Goal: Contribute content: Contribute content

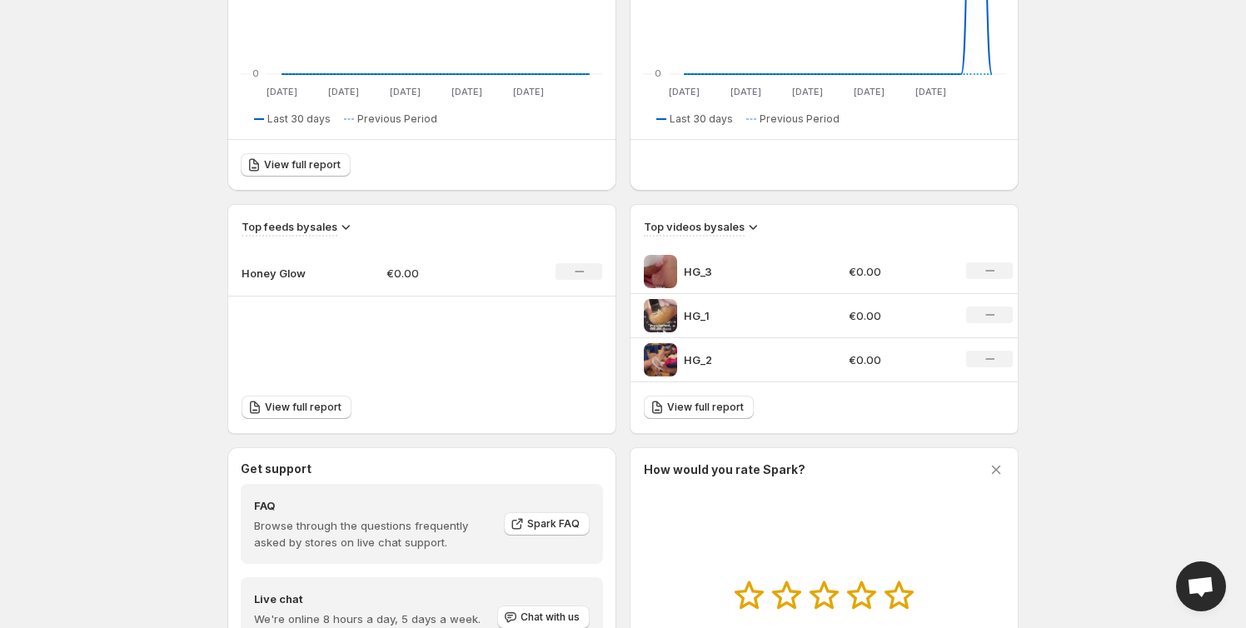
scroll to position [559, 0]
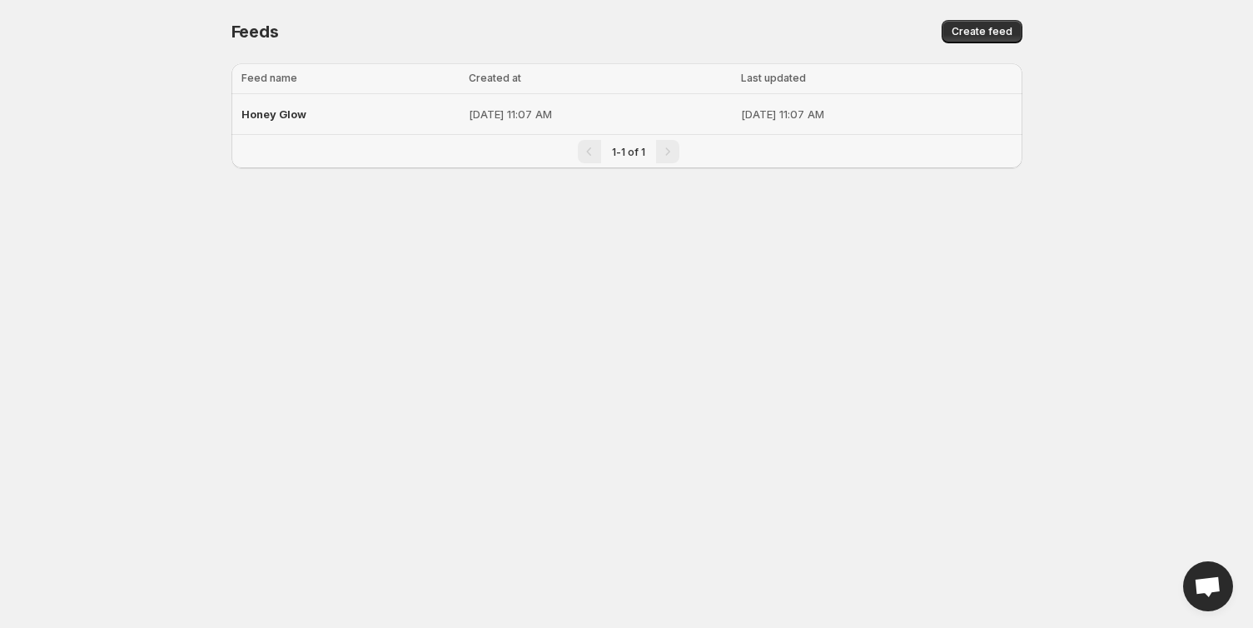
click at [469, 112] on p "[DATE] 11:07 AM" at bounding box center [599, 114] width 261 height 17
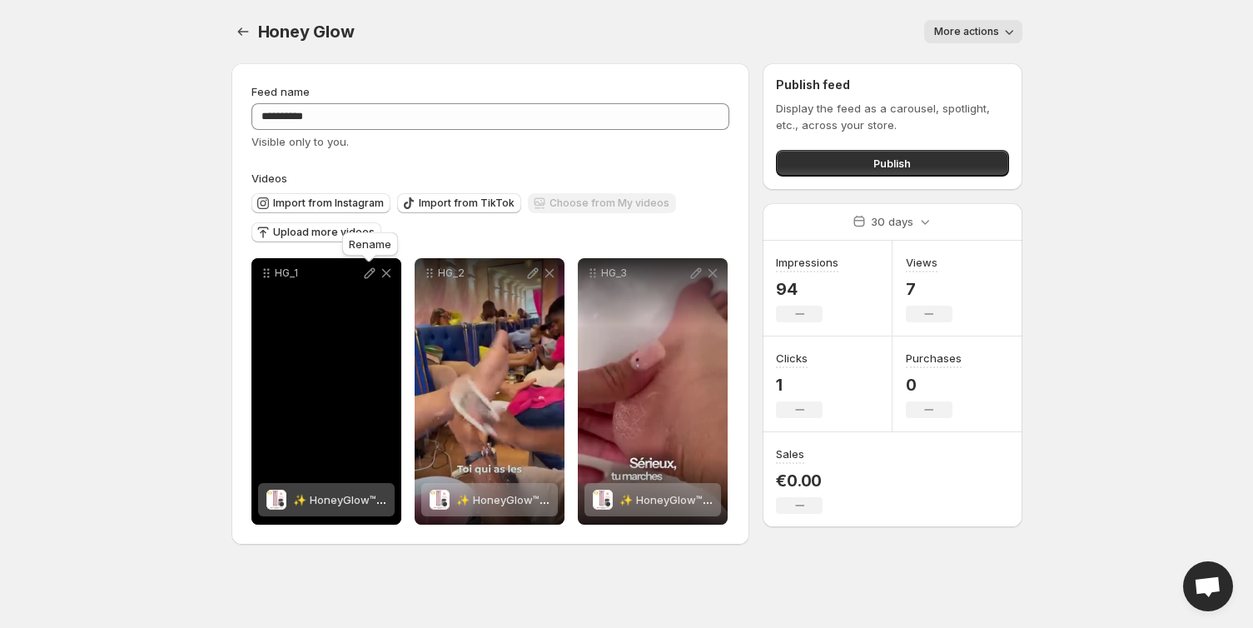
click at [368, 276] on icon at bounding box center [369, 273] width 11 height 11
click at [384, 275] on icon at bounding box center [385, 273] width 9 height 9
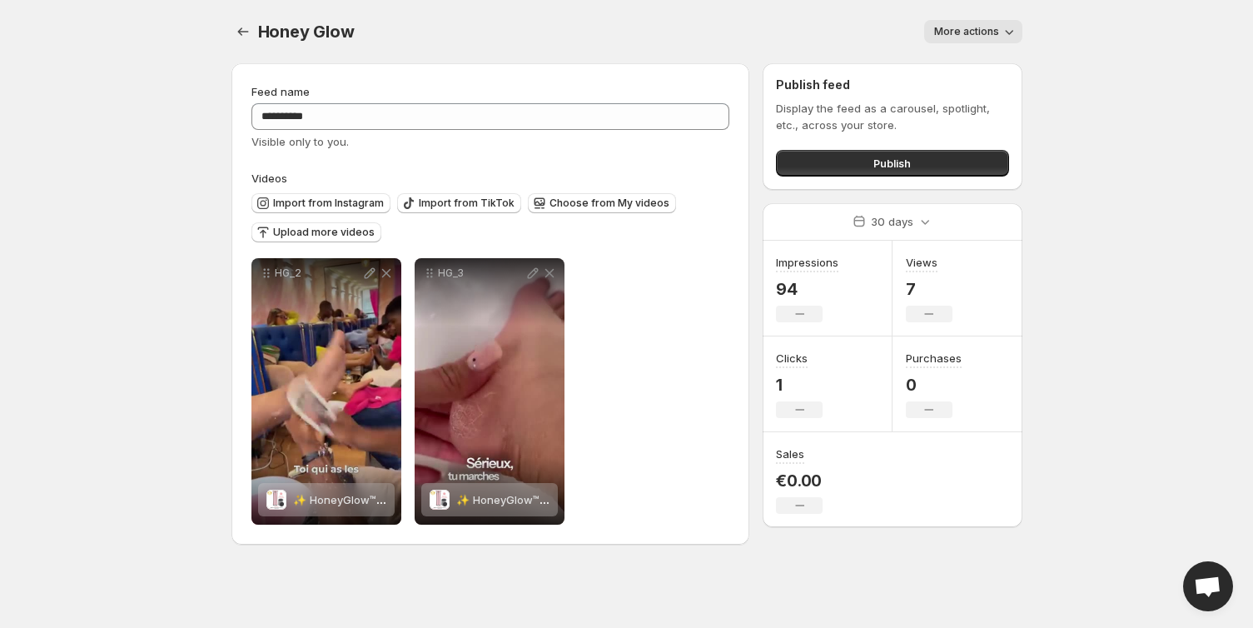
click at [615, 323] on div "HG_2 ✨ HoneyGlow™ - Kit Beauté Pieds Save Cancel Video title **** File extensio…" at bounding box center [490, 391] width 479 height 266
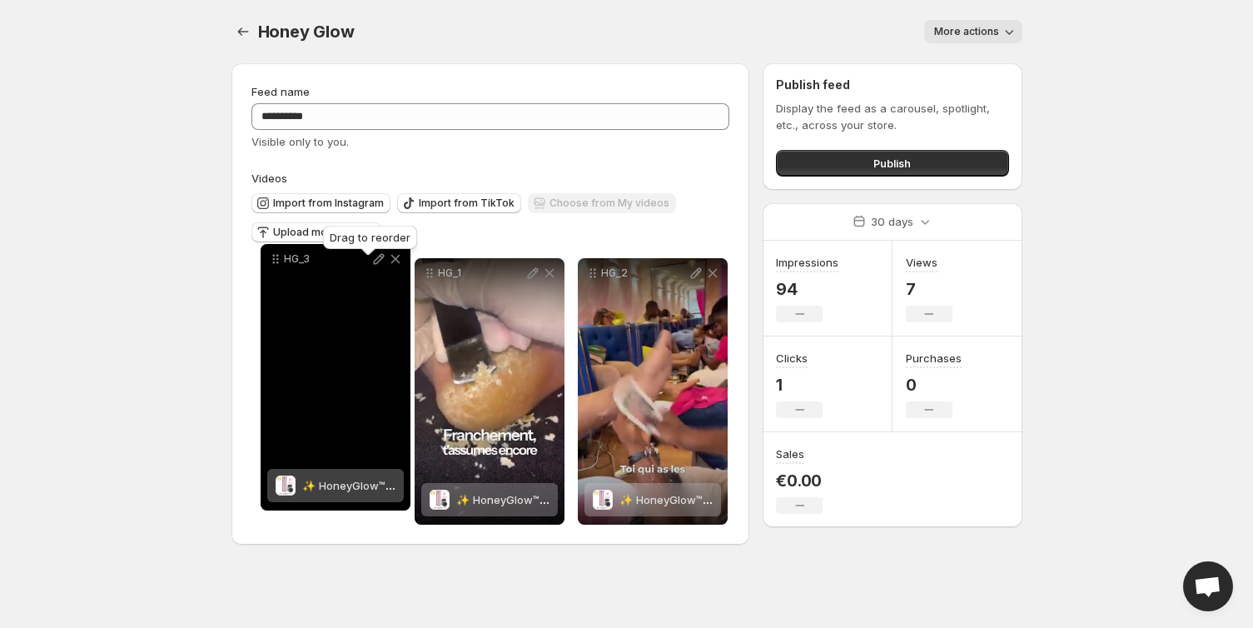
drag, startPoint x: 591, startPoint y: 269, endPoint x: 274, endPoint y: 255, distance: 317.5
click at [274, 255] on icon at bounding box center [275, 259] width 17 height 17
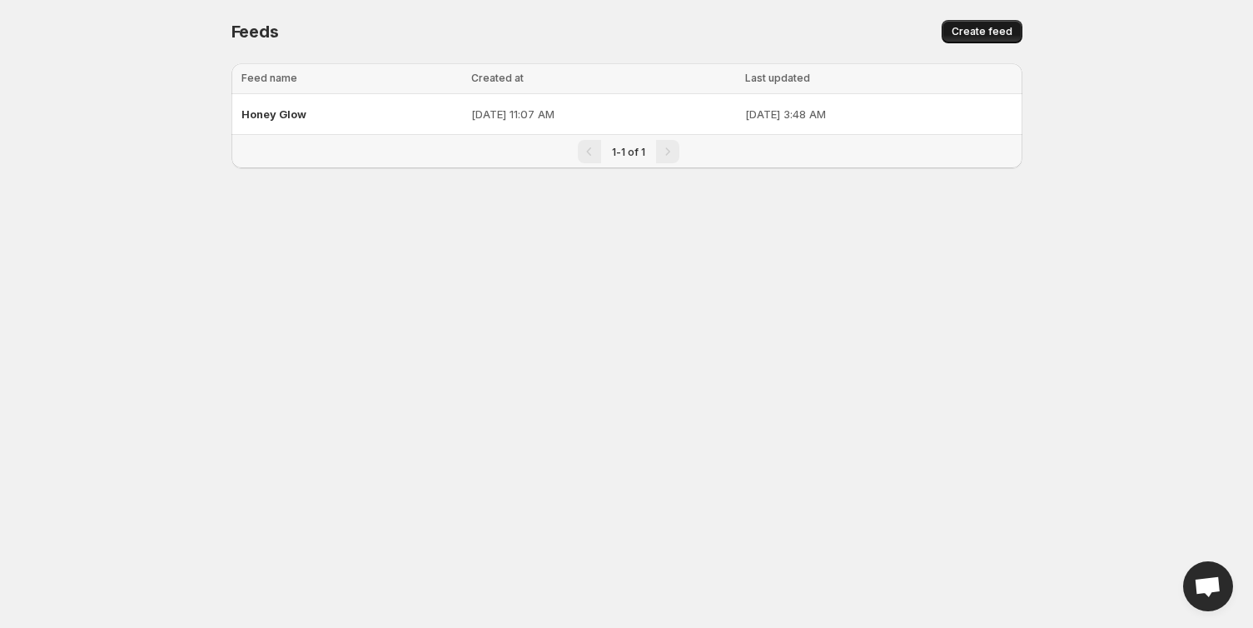
click at [1000, 35] on span "Create feed" at bounding box center [982, 31] width 61 height 13
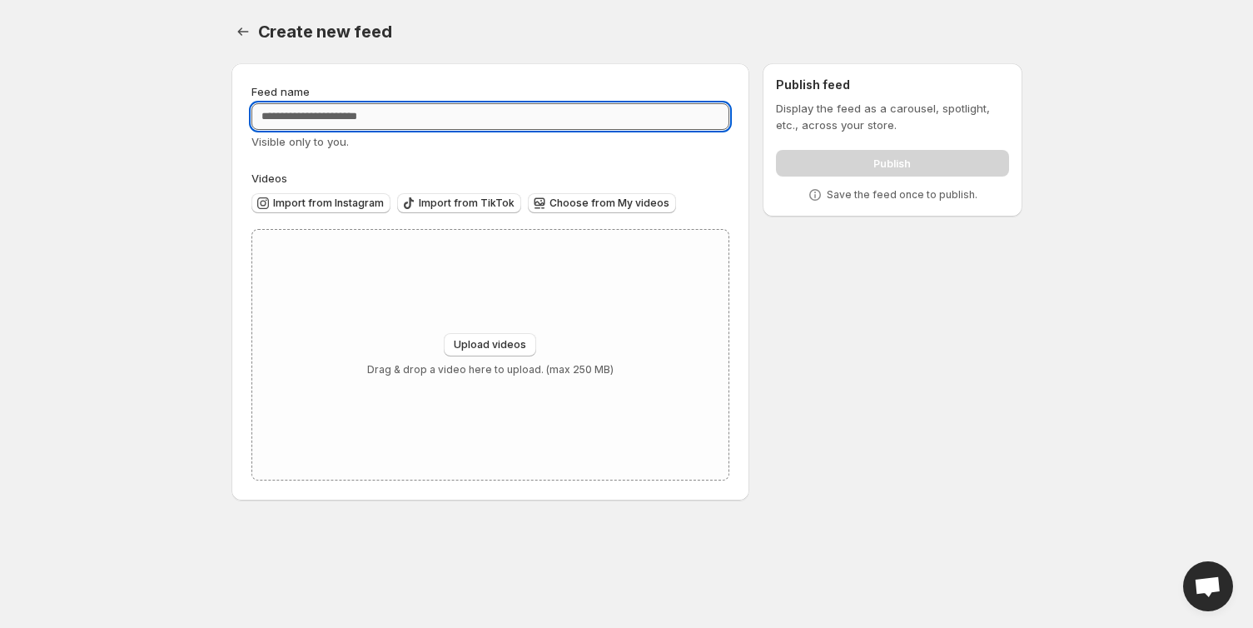
click at [532, 111] on input "Feed name" at bounding box center [490, 116] width 479 height 27
type input "***"
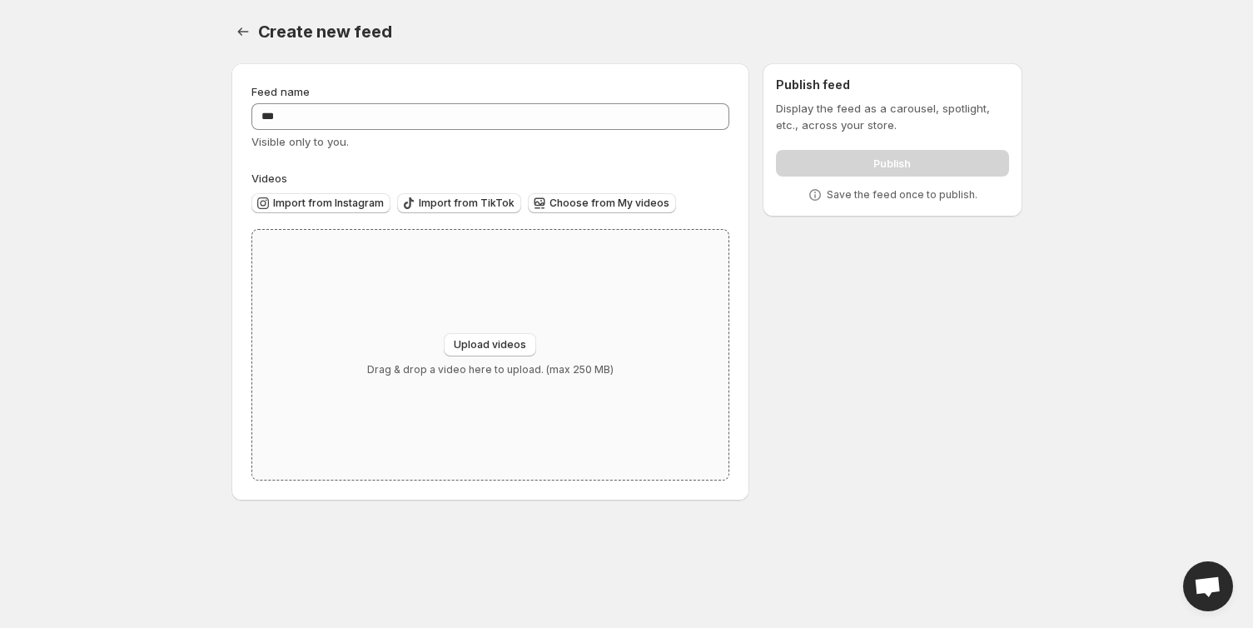
click at [511, 317] on div "Upload videos Drag & drop a video here to upload. (max 250 MB)" at bounding box center [490, 355] width 477 height 250
click at [572, 207] on span "Choose from My videos" at bounding box center [610, 202] width 120 height 13
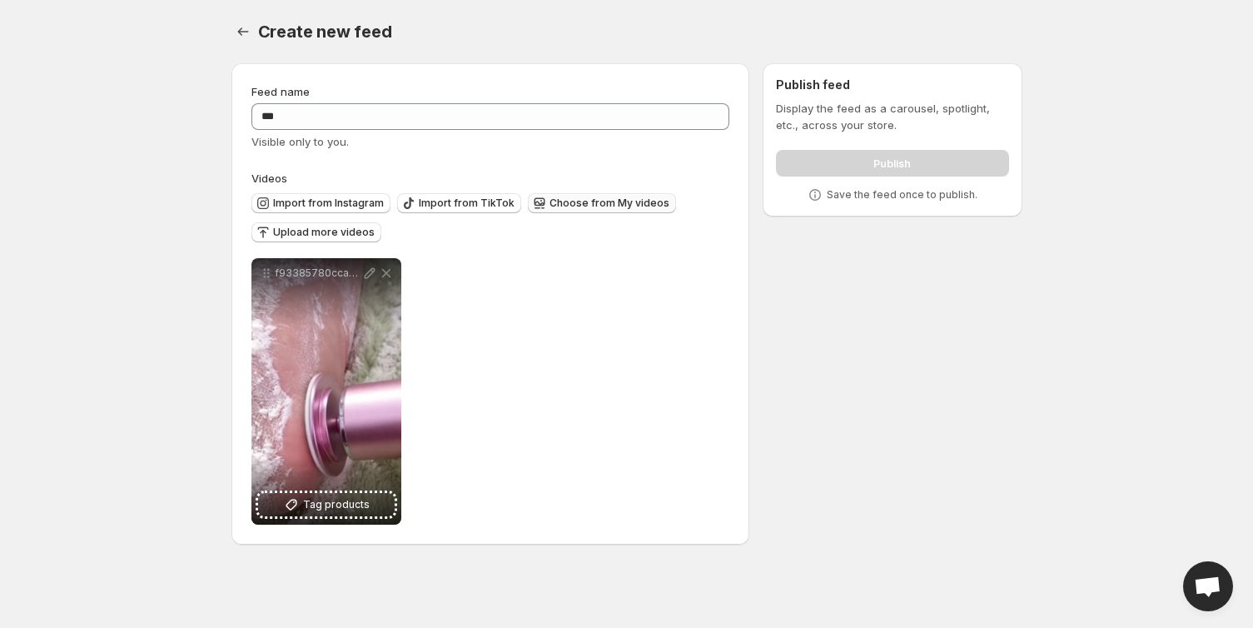
click at [579, 198] on span "Choose from My videos" at bounding box center [610, 202] width 120 height 13
click at [315, 234] on span "Upload more videos" at bounding box center [324, 232] width 102 height 13
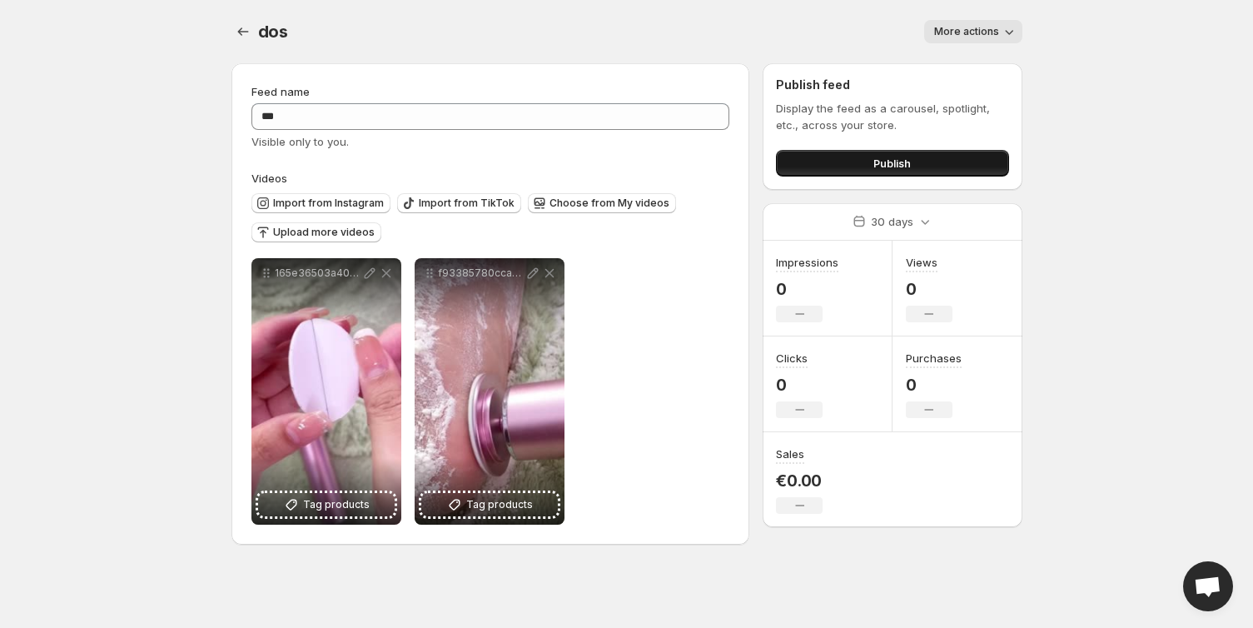
click at [849, 162] on button "Publish" at bounding box center [892, 163] width 232 height 27
click at [916, 156] on button "Publish" at bounding box center [892, 163] width 232 height 27
click at [579, 204] on span "Choose from My videos" at bounding box center [610, 202] width 120 height 13
click at [347, 229] on span "Upload more videos" at bounding box center [324, 232] width 102 height 13
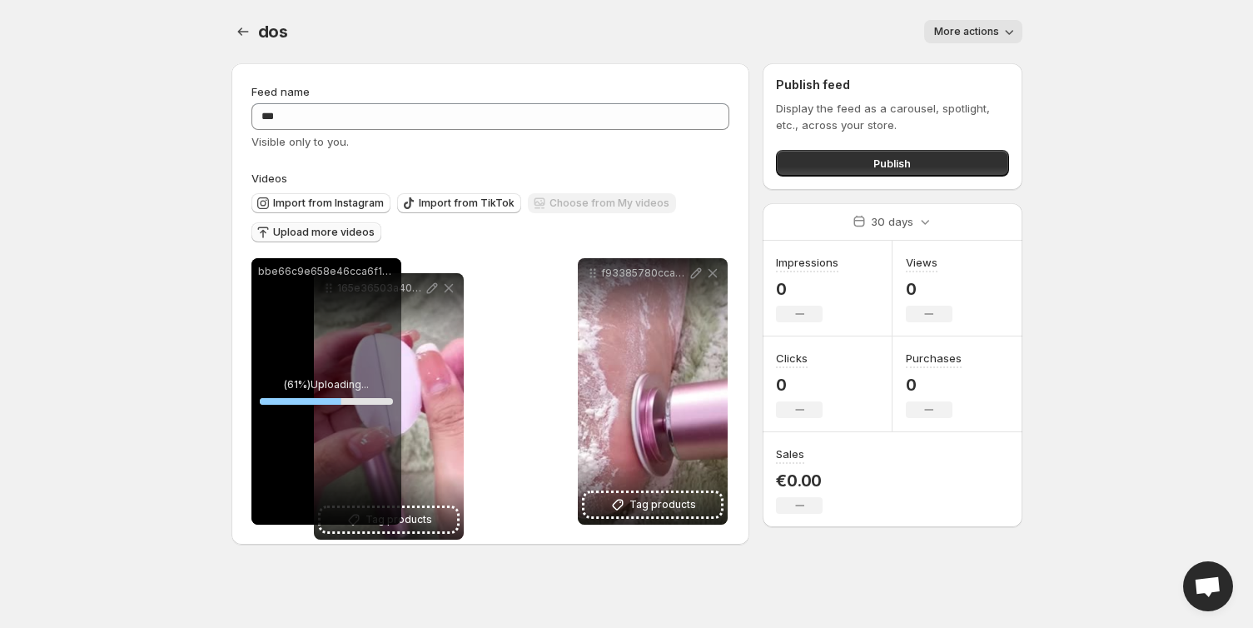
drag, startPoint x: 424, startPoint y: 275, endPoint x: 311, endPoint y: 291, distance: 113.5
click at [311, 291] on div "**********" at bounding box center [489, 391] width 476 height 266
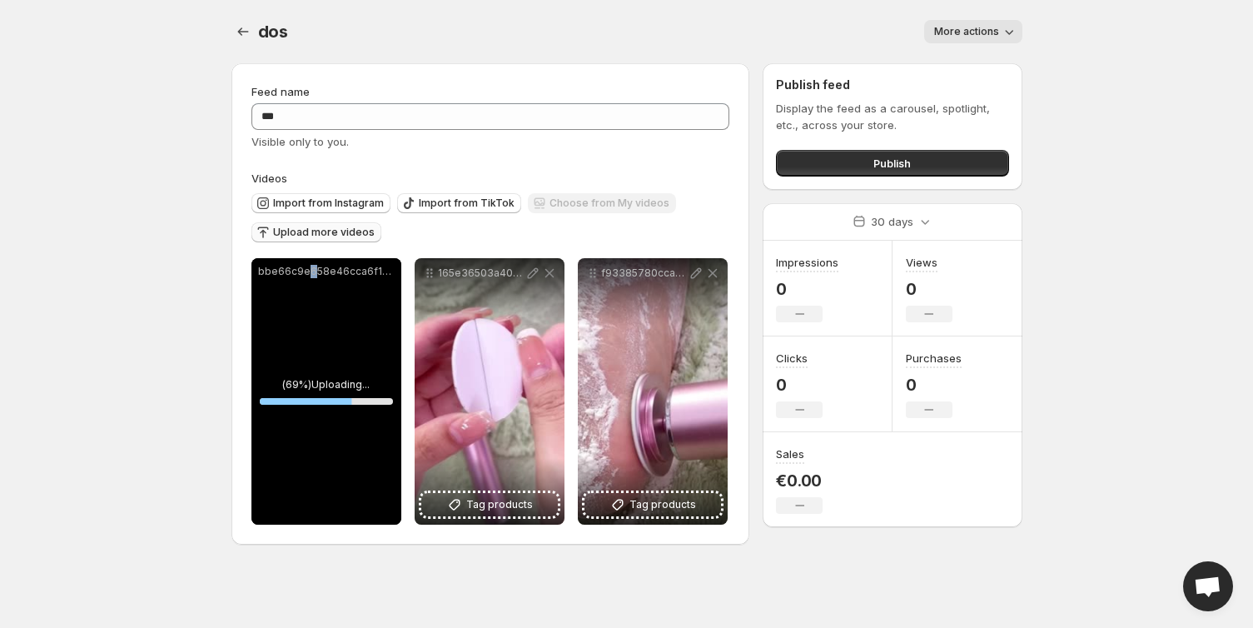
click at [306, 291] on div "bbe66c9e658e46cca6f1eede105cf77d.mp4" at bounding box center [326, 391] width 150 height 266
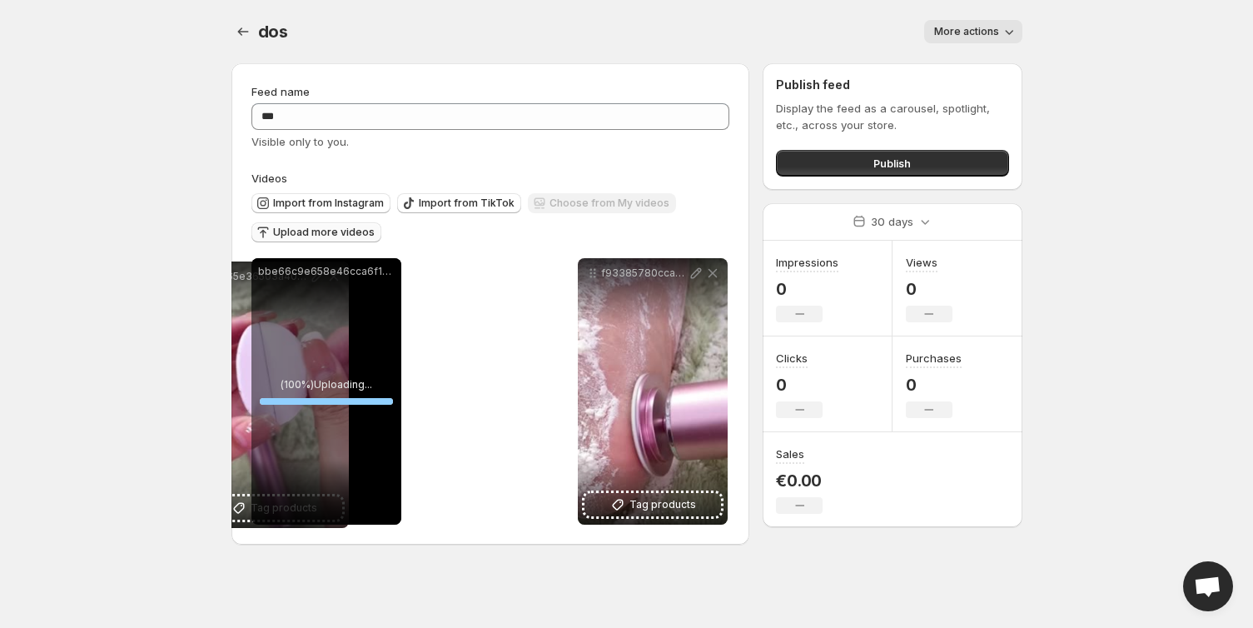
drag, startPoint x: 428, startPoint y: 273, endPoint x: 211, endPoint y: 270, distance: 216.5
click at [211, 273] on div "**********" at bounding box center [626, 282] width 831 height 565
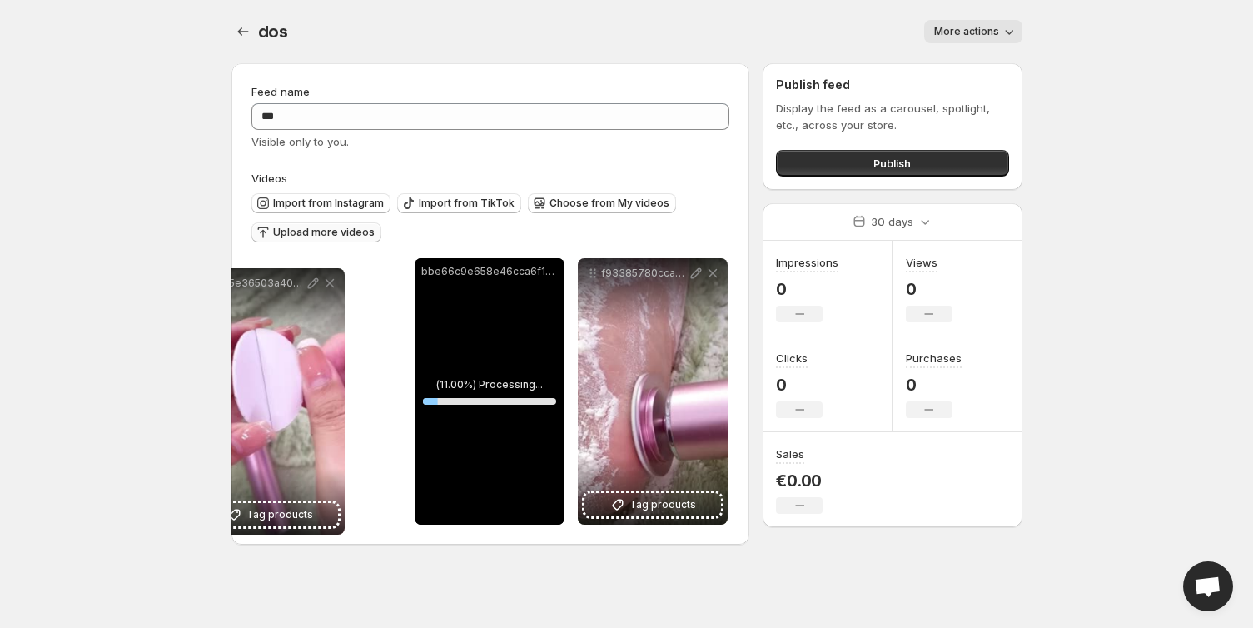
drag, startPoint x: 425, startPoint y: 271, endPoint x: 209, endPoint y: 281, distance: 216.7
click at [207, 281] on body "**********" at bounding box center [626, 314] width 1253 height 628
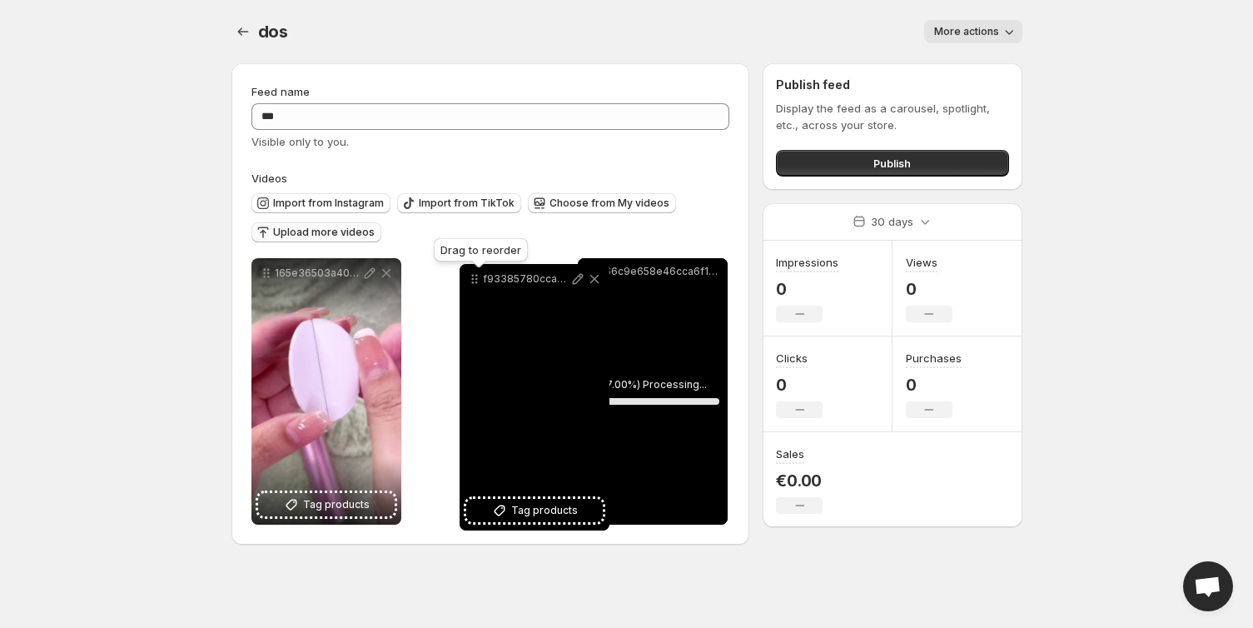
drag, startPoint x: 589, startPoint y: 271, endPoint x: 443, endPoint y: 278, distance: 146.7
click at [466, 278] on icon at bounding box center [474, 279] width 17 height 17
